Goal: Task Accomplishment & Management: Manage account settings

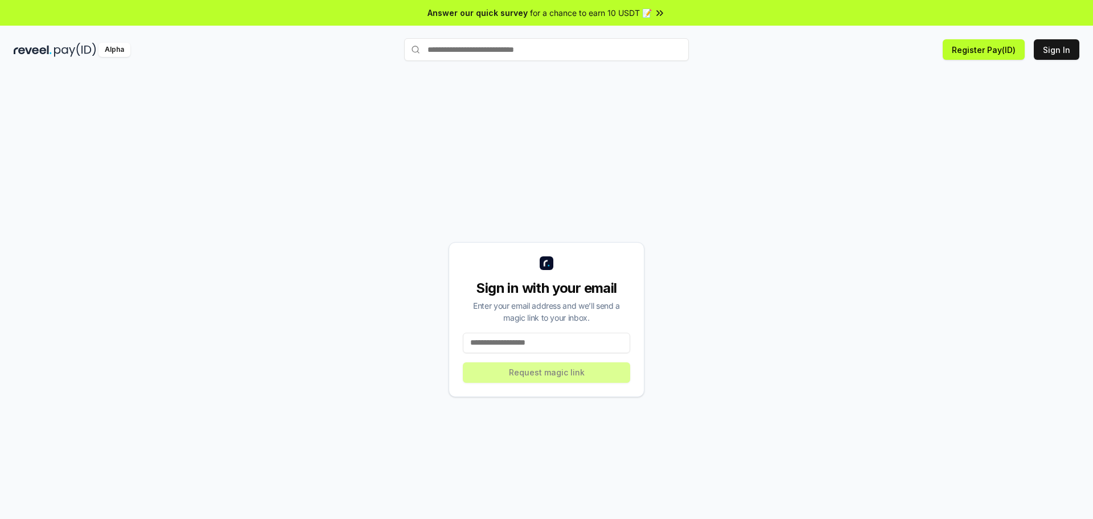
click at [542, 344] on input at bounding box center [546, 343] width 167 height 21
type input "**********"
click at [532, 375] on button "Request magic link" at bounding box center [546, 372] width 167 height 21
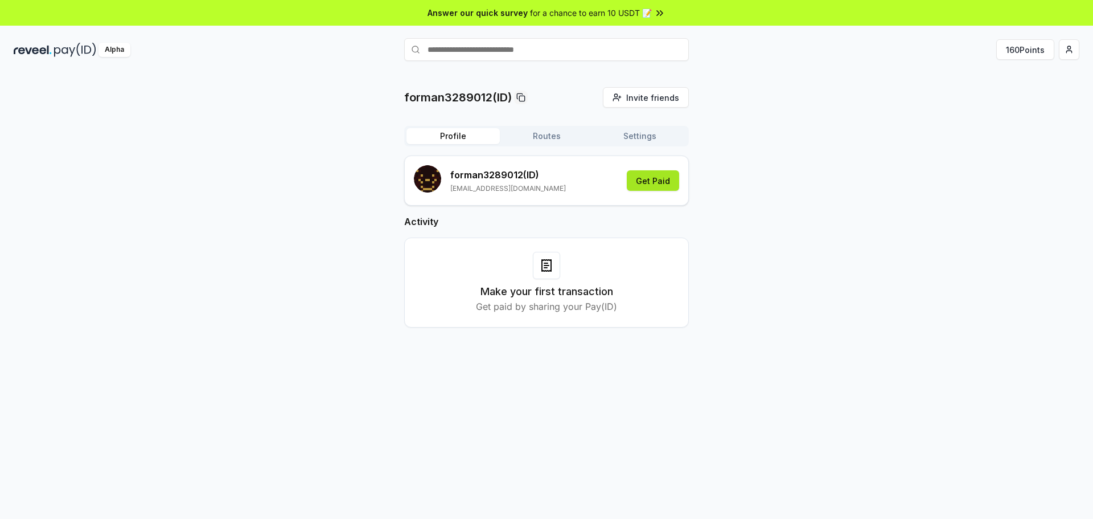
click at [666, 182] on button "Get Paid" at bounding box center [653, 180] width 52 height 21
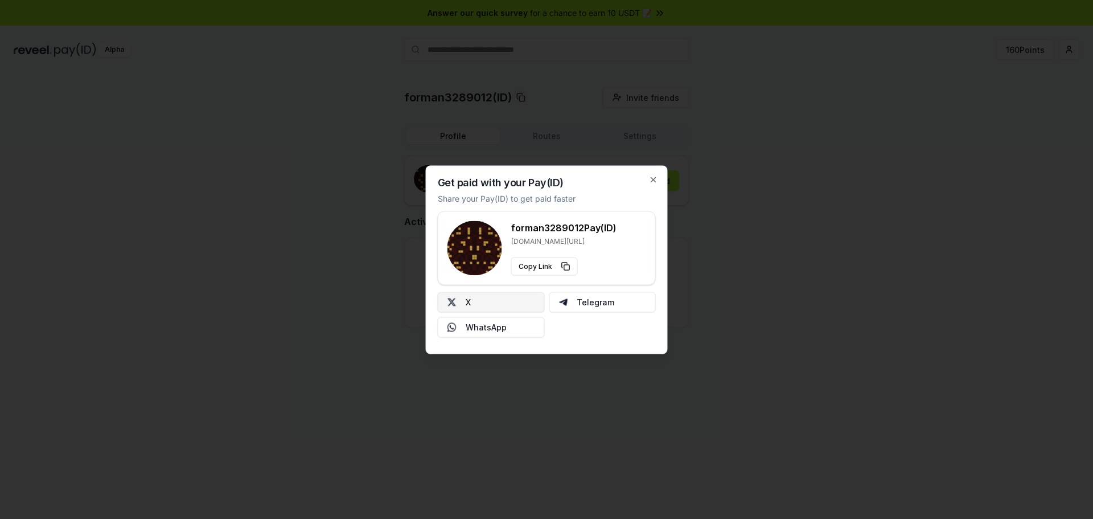
click at [518, 302] on button "X" at bounding box center [491, 302] width 107 height 21
click at [658, 180] on div "Get paid with your Pay(ID) Share your Pay(ID) to get paid faster forman3289012 …" at bounding box center [547, 259] width 242 height 188
click at [656, 182] on icon "button" at bounding box center [653, 179] width 5 height 5
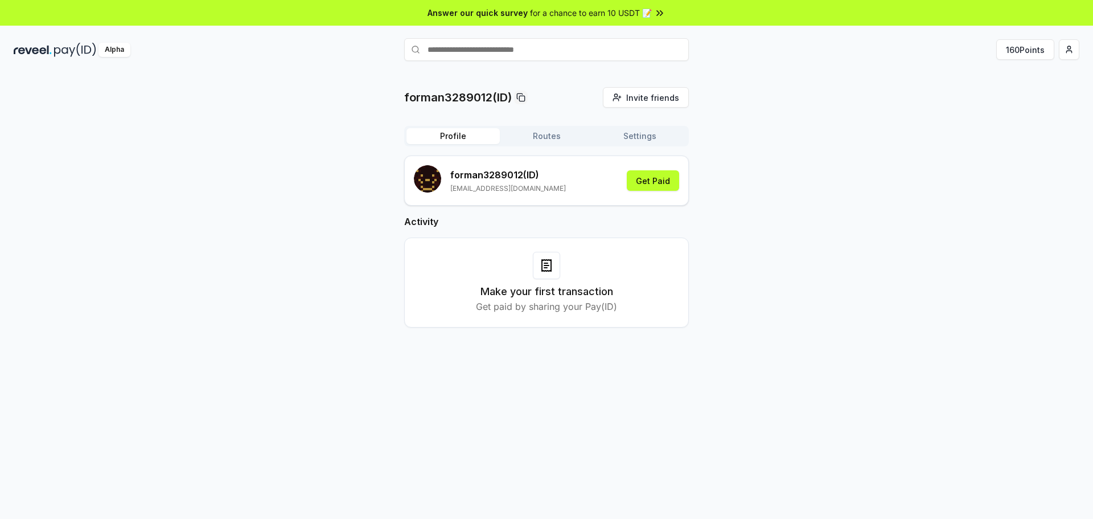
click at [569, 142] on button "Routes" at bounding box center [546, 136] width 93 height 16
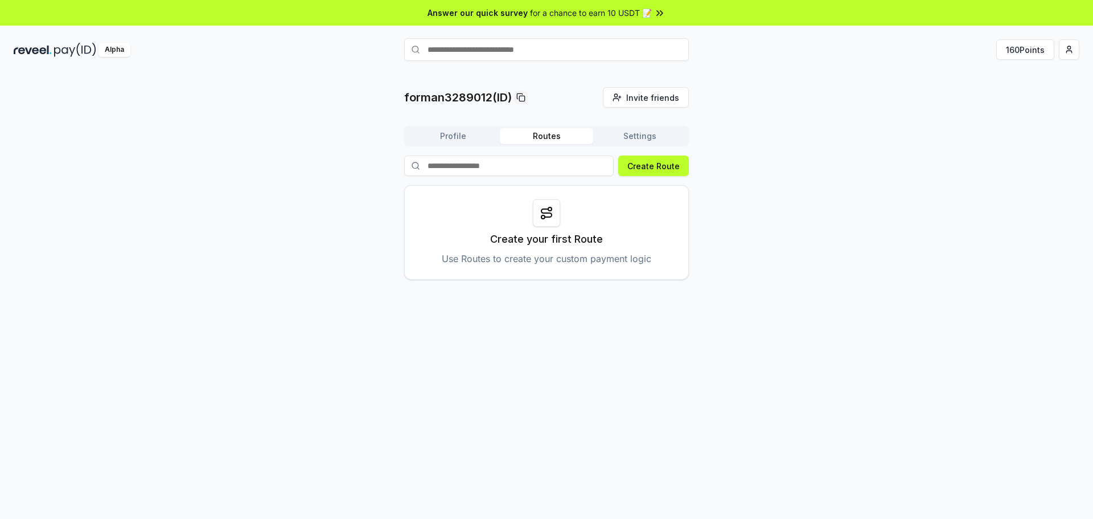
click at [642, 140] on button "Settings" at bounding box center [639, 136] width 93 height 16
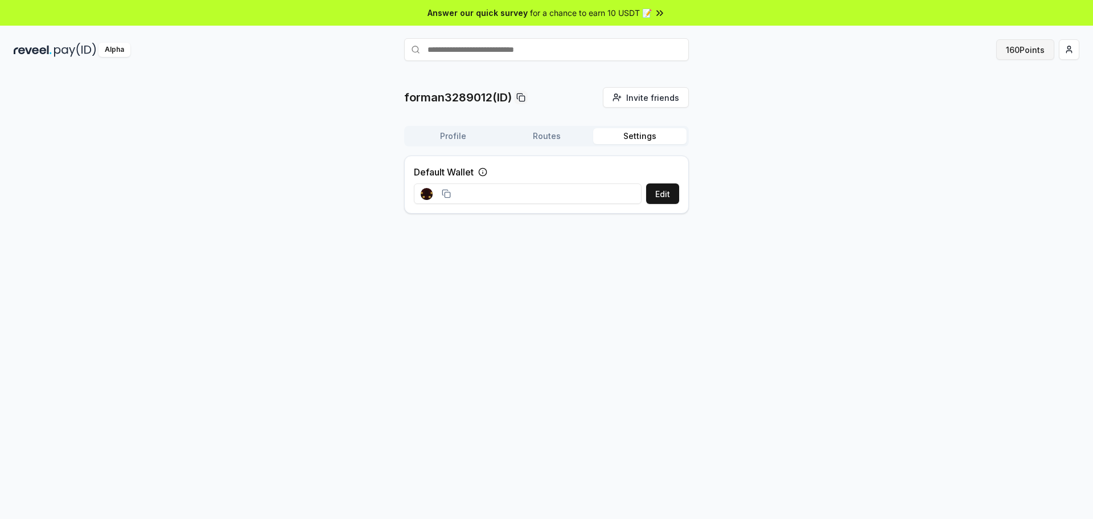
click at [1039, 51] on button "160 Points" at bounding box center [1026, 49] width 58 height 21
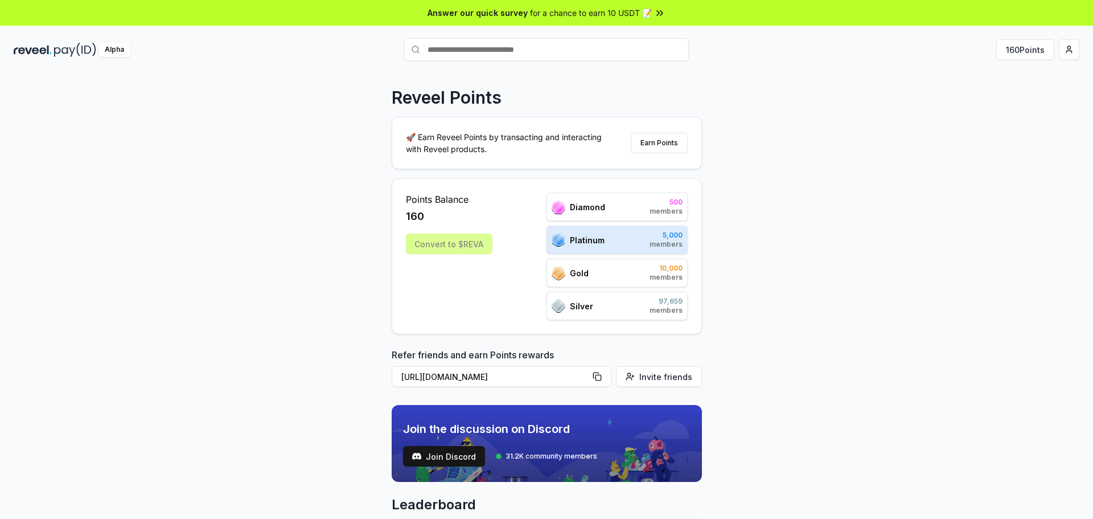
click at [457, 244] on div "Convert to $REVA" at bounding box center [449, 243] width 87 height 21
click at [663, 145] on button "Earn Points" at bounding box center [659, 143] width 57 height 21
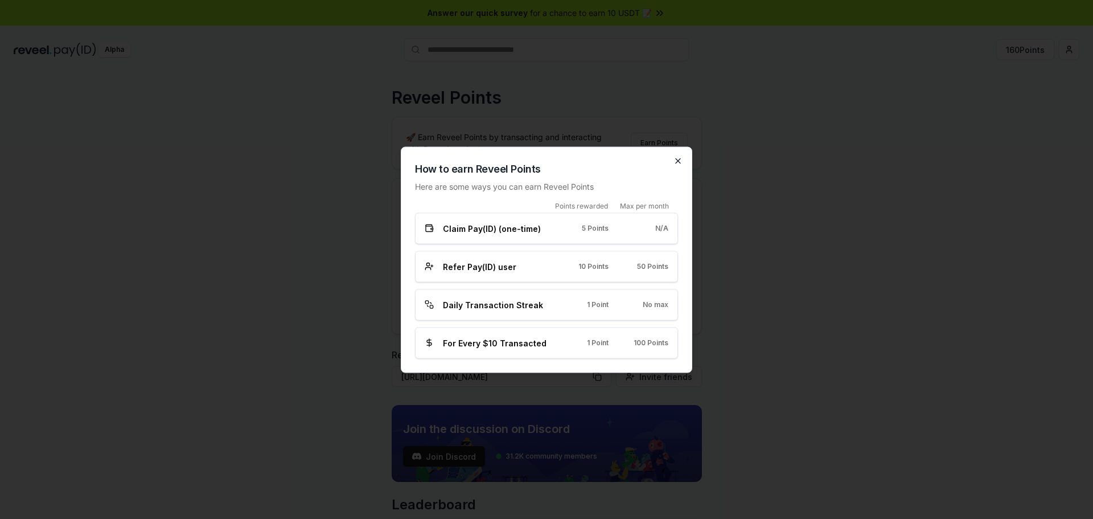
drag, startPoint x: 673, startPoint y: 158, endPoint x: 675, endPoint y: 165, distance: 6.7
click at [674, 158] on div "How to earn Reveel Points Here are some ways you can earn Reveel Points Points …" at bounding box center [547, 259] width 292 height 226
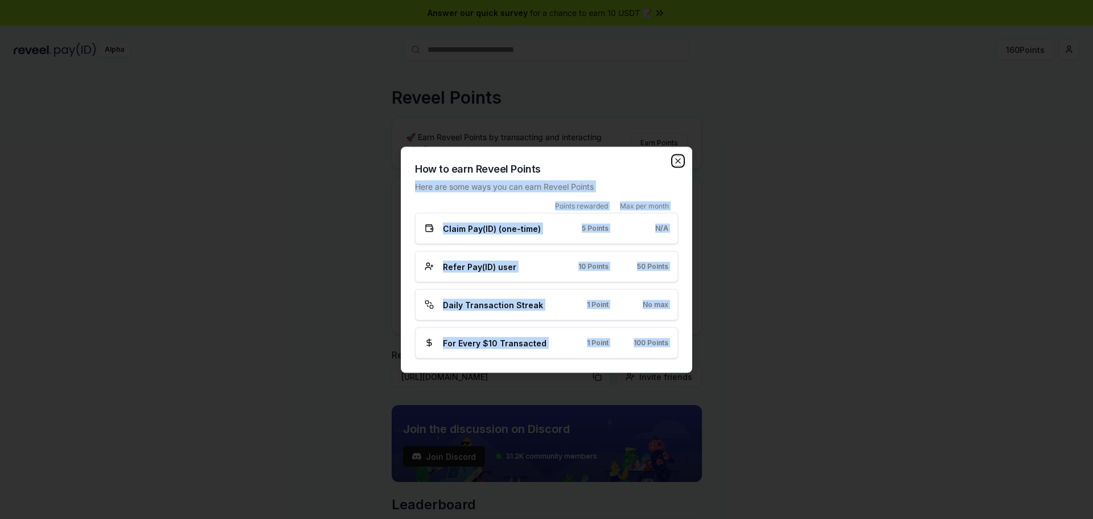
click at [678, 162] on icon "button" at bounding box center [678, 160] width 5 height 5
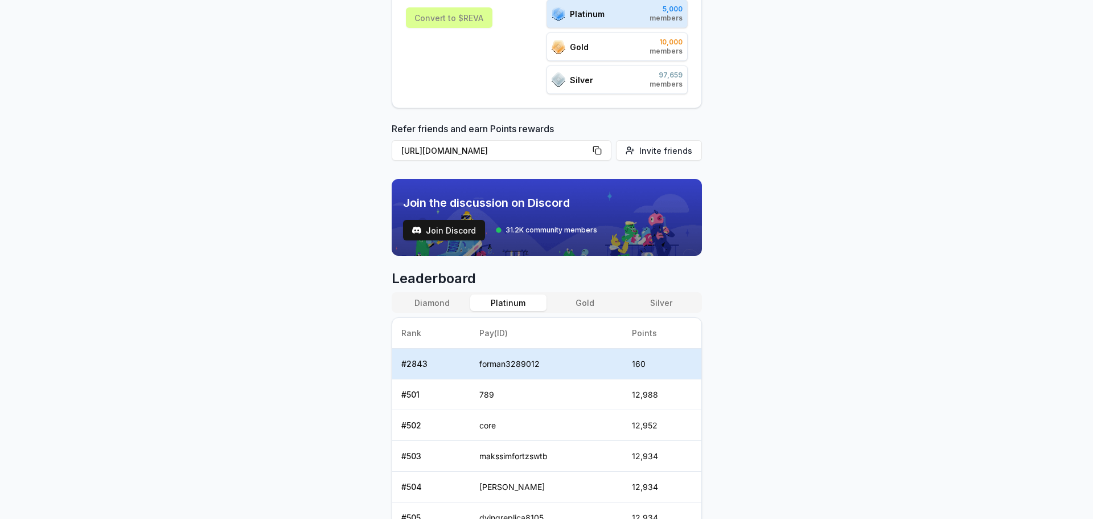
scroll to position [285, 0]
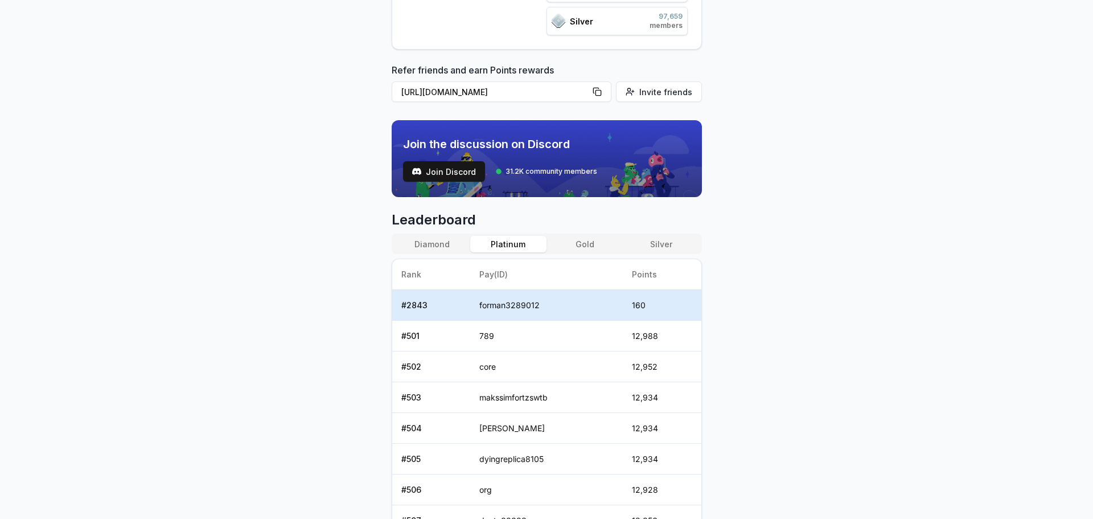
click at [768, 245] on div "Reveel Points 🚀 Earn Reveel Points by transacting and interacting with Reveel p…" at bounding box center [546, 23] width 1093 height 487
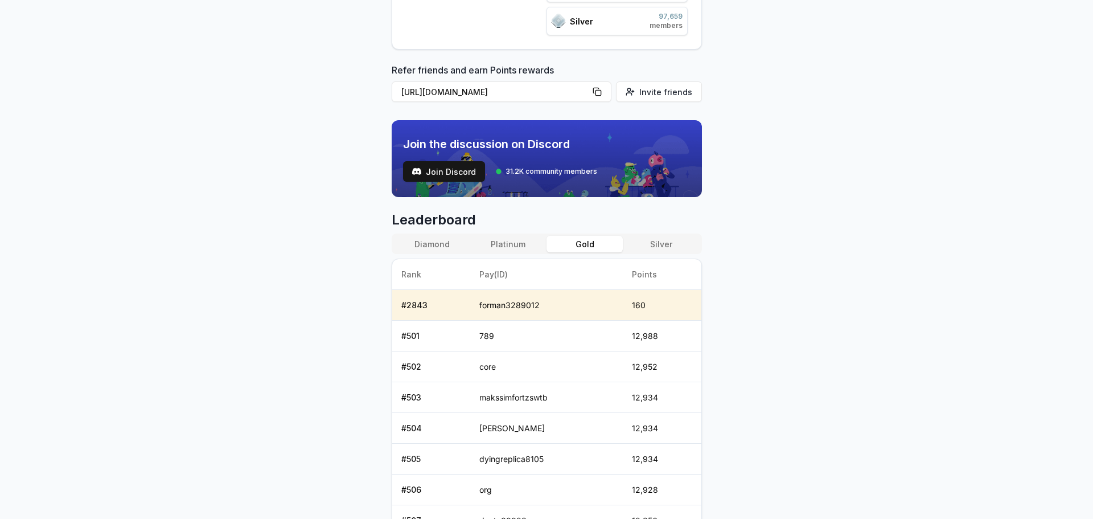
click at [593, 241] on button "Gold" at bounding box center [585, 244] width 76 height 17
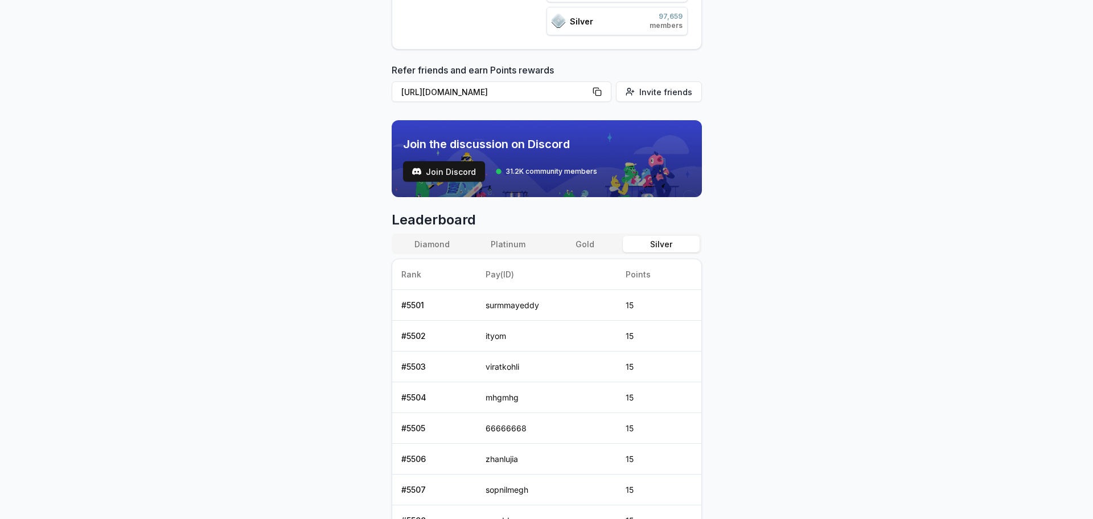
drag, startPoint x: 654, startPoint y: 247, endPoint x: 638, endPoint y: 247, distance: 15.9
click at [653, 247] on button "Silver" at bounding box center [661, 244] width 76 height 17
drag, startPoint x: 590, startPoint y: 242, endPoint x: 579, endPoint y: 242, distance: 11.4
click at [588, 242] on button "Gold" at bounding box center [585, 244] width 76 height 17
click at [519, 240] on button "Platinum" at bounding box center [508, 244] width 76 height 17
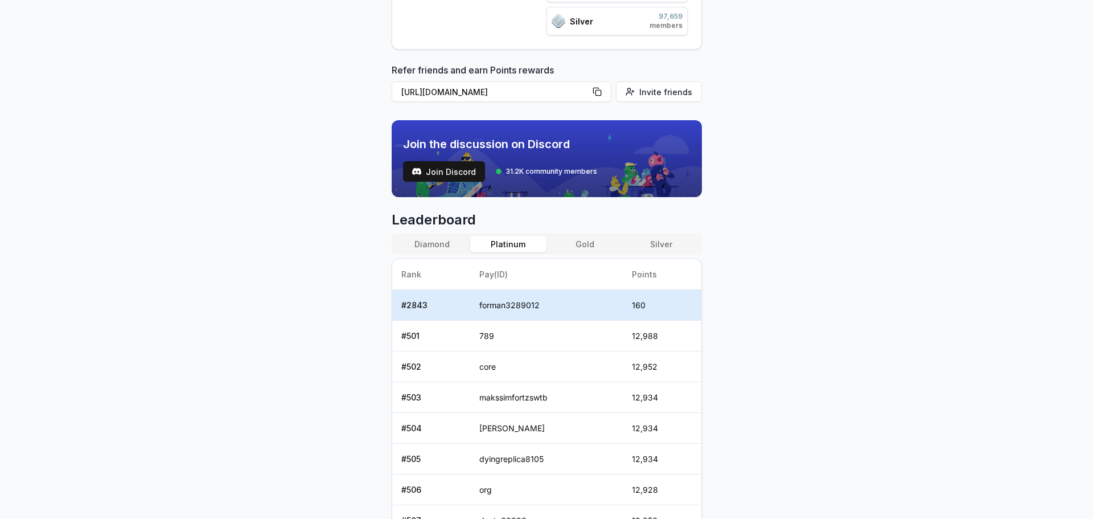
click at [426, 247] on button "Diamond" at bounding box center [432, 244] width 76 height 17
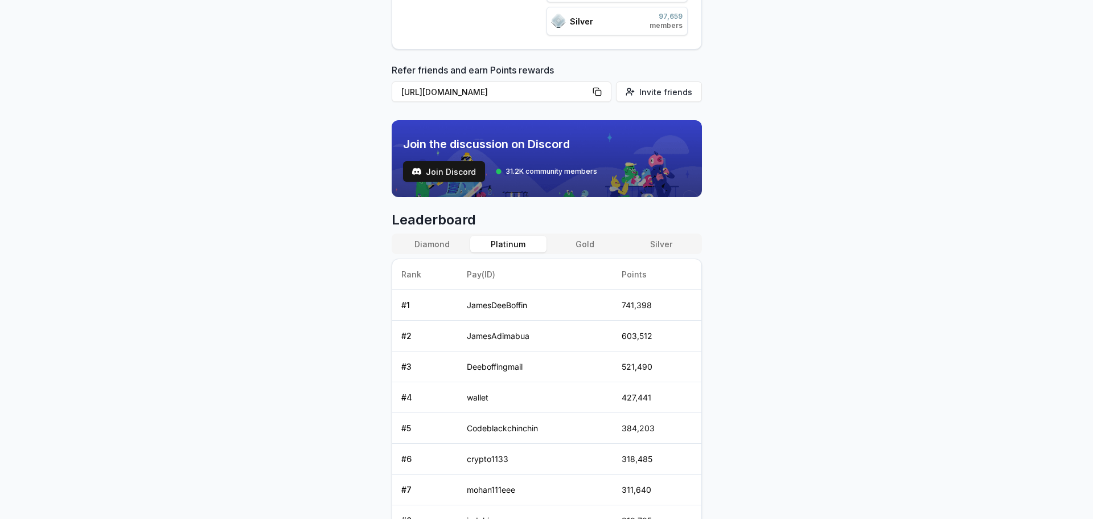
click at [516, 240] on button "Platinum" at bounding box center [508, 244] width 76 height 17
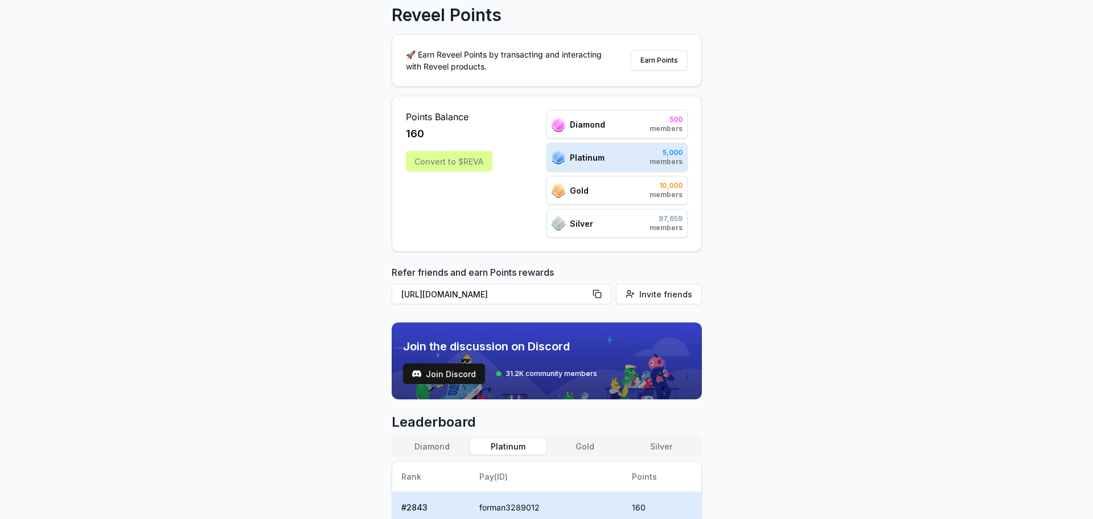
scroll to position [0, 0]
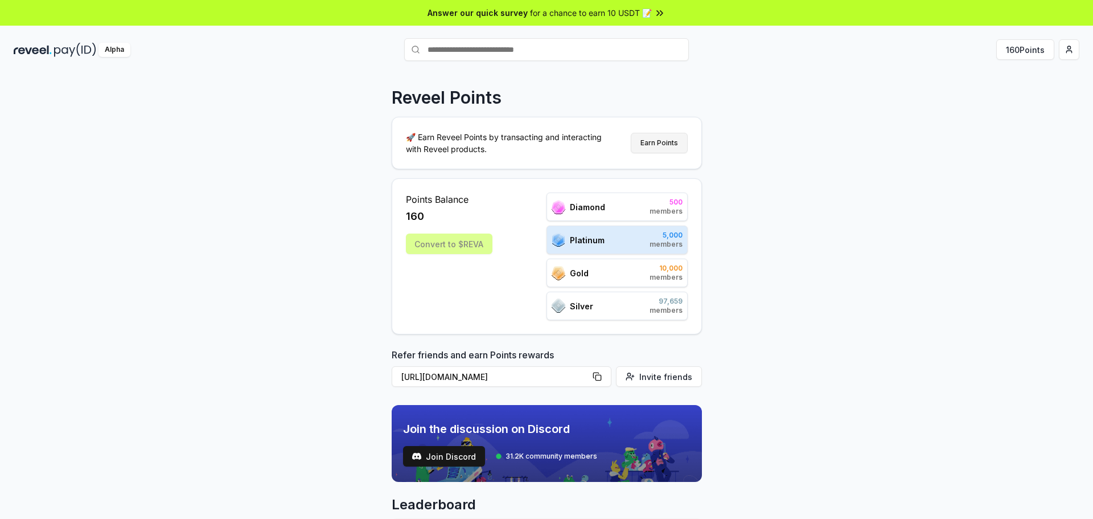
click at [646, 142] on button "Earn Points" at bounding box center [659, 143] width 57 height 21
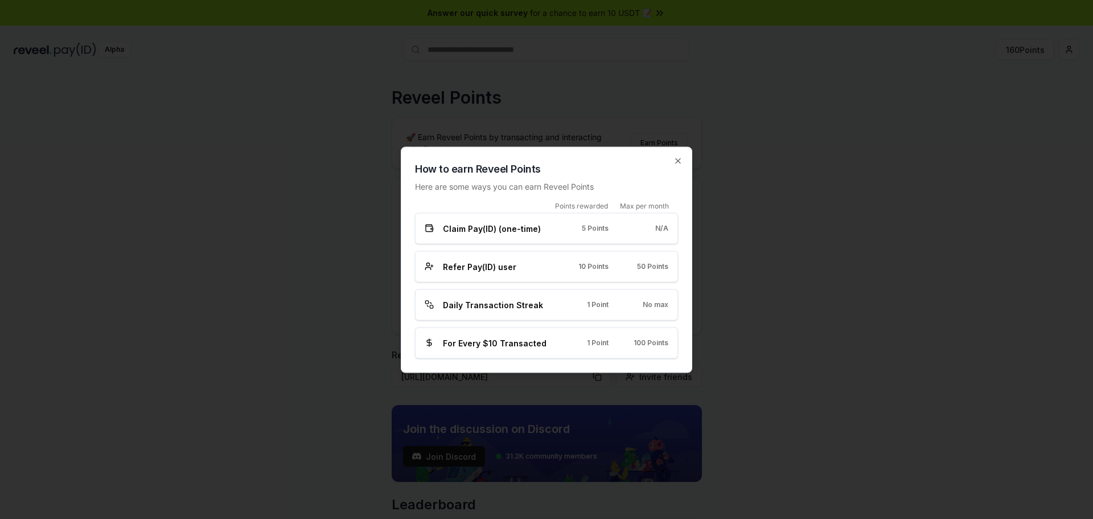
click at [676, 168] on h2 "How to earn Reveel Points" at bounding box center [546, 169] width 263 height 16
click at [674, 157] on icon "button" at bounding box center [678, 160] width 9 height 9
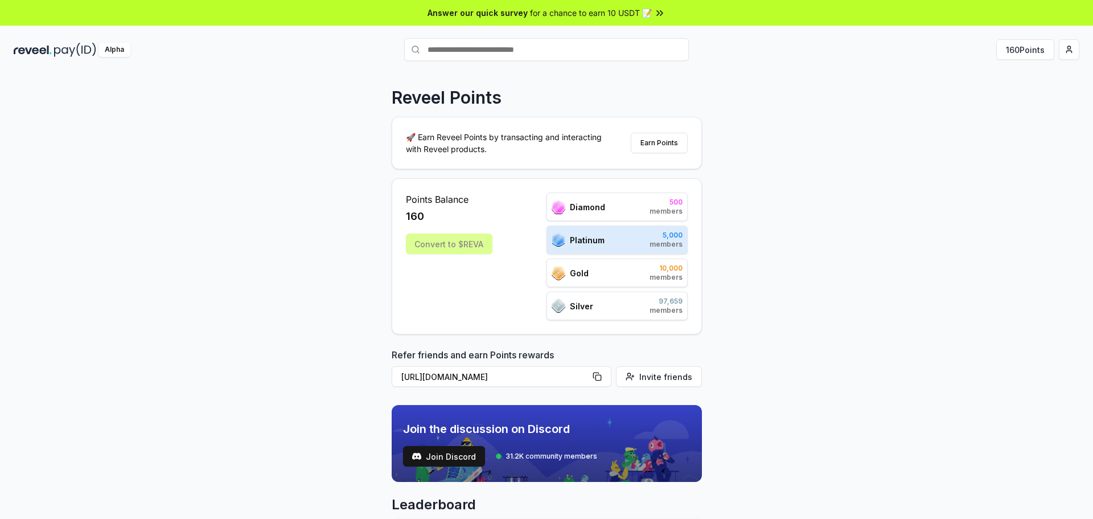
click at [463, 249] on div "Convert to $REVA" at bounding box center [449, 243] width 87 height 21
click at [462, 249] on div "Convert to $REVA" at bounding box center [449, 243] width 87 height 21
click at [477, 262] on div "Points Balance 160 Convert to $[PERSON_NAME]" at bounding box center [449, 256] width 87 height 128
